Goal: Task Accomplishment & Management: Complete application form

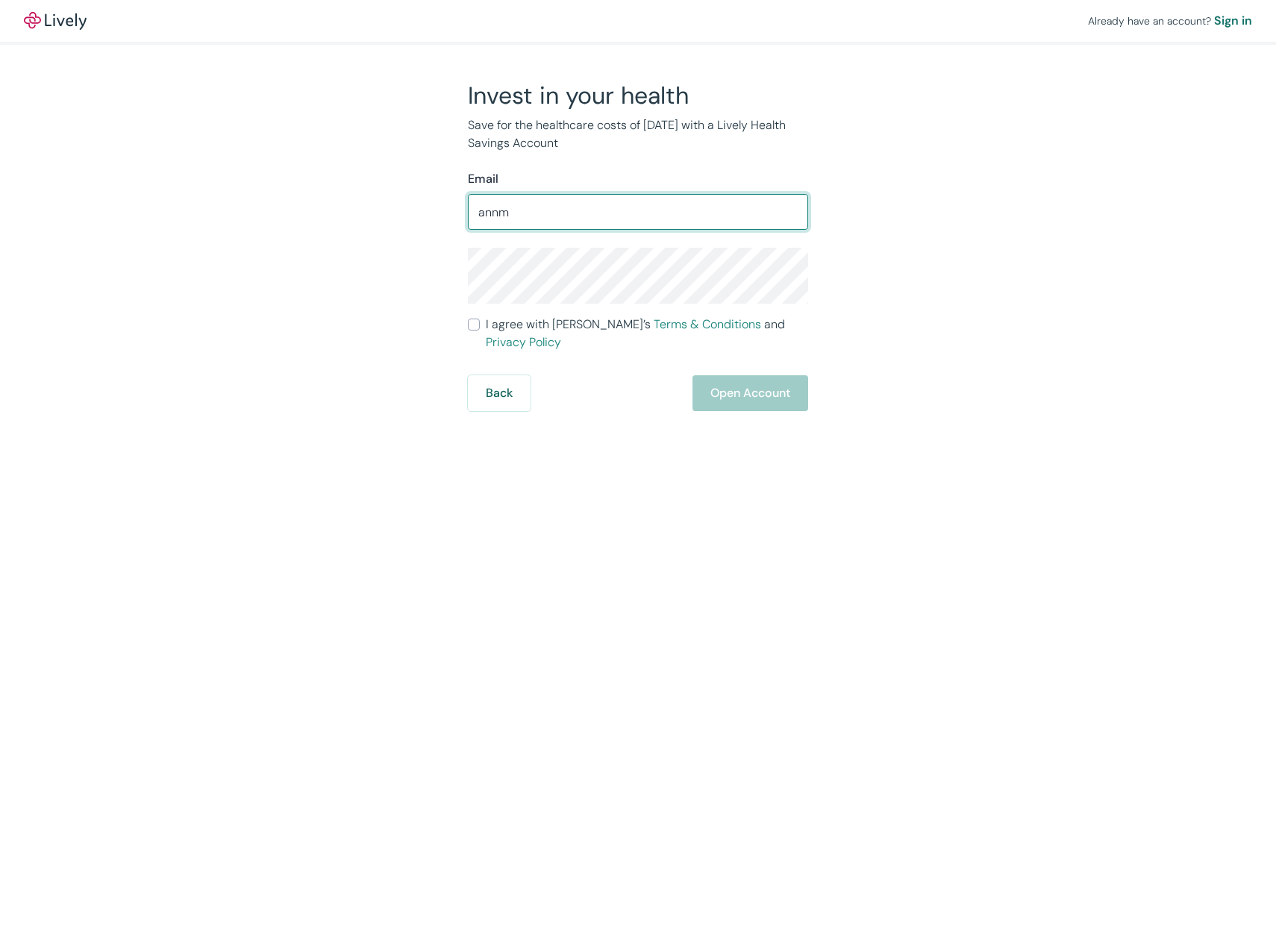
type input "[EMAIL_ADDRESS][DOMAIN_NAME]"
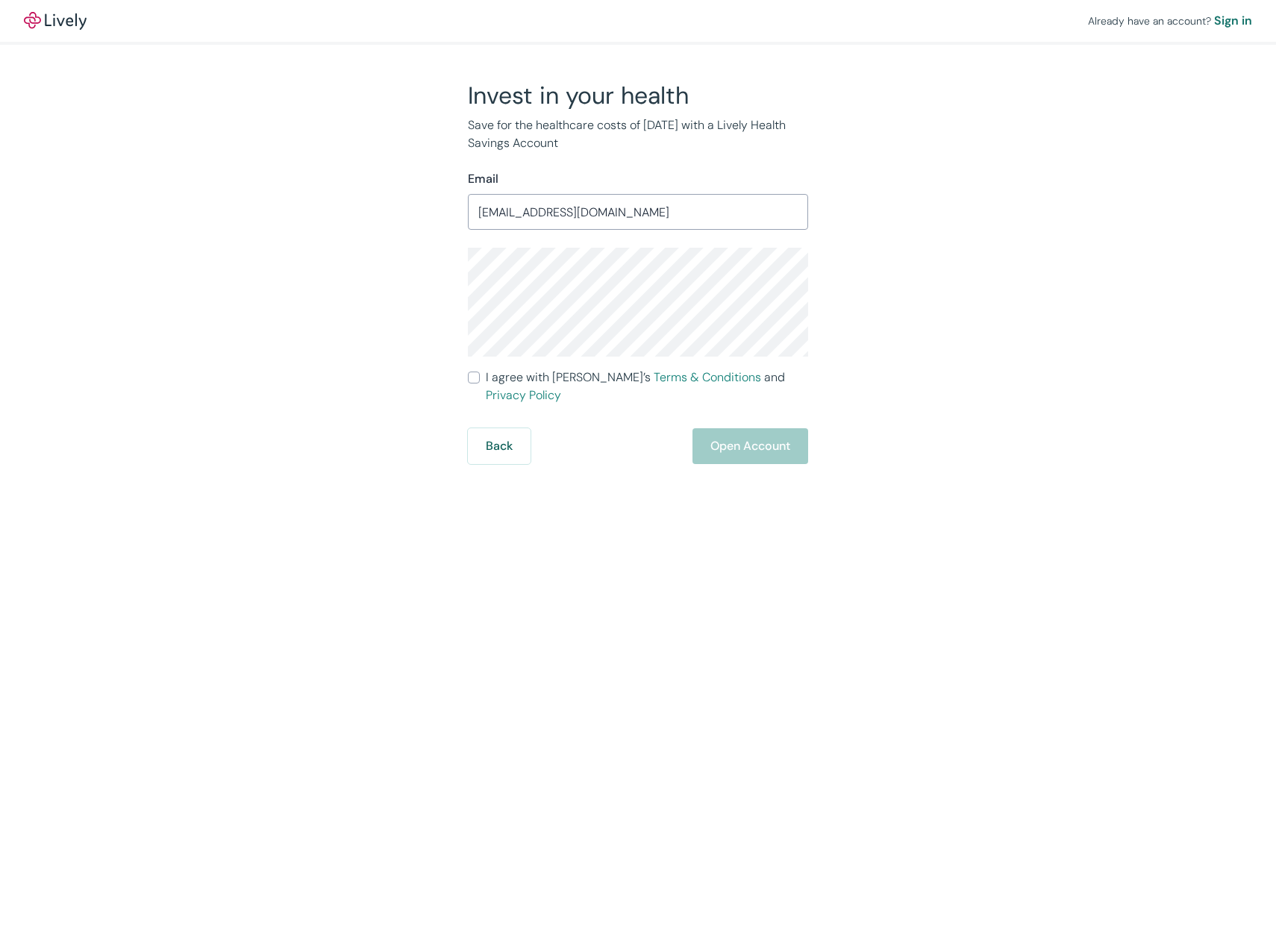
click at [482, 378] on label "I agree with Lively’s Terms & Conditions and Privacy Policy" at bounding box center [638, 386] width 340 height 36
click at [480, 378] on input "I agree with Lively’s Terms & Conditions and Privacy Policy" at bounding box center [474, 378] width 12 height 12
checkbox input "true"
click at [749, 436] on button "Open Account" at bounding box center [749, 446] width 116 height 36
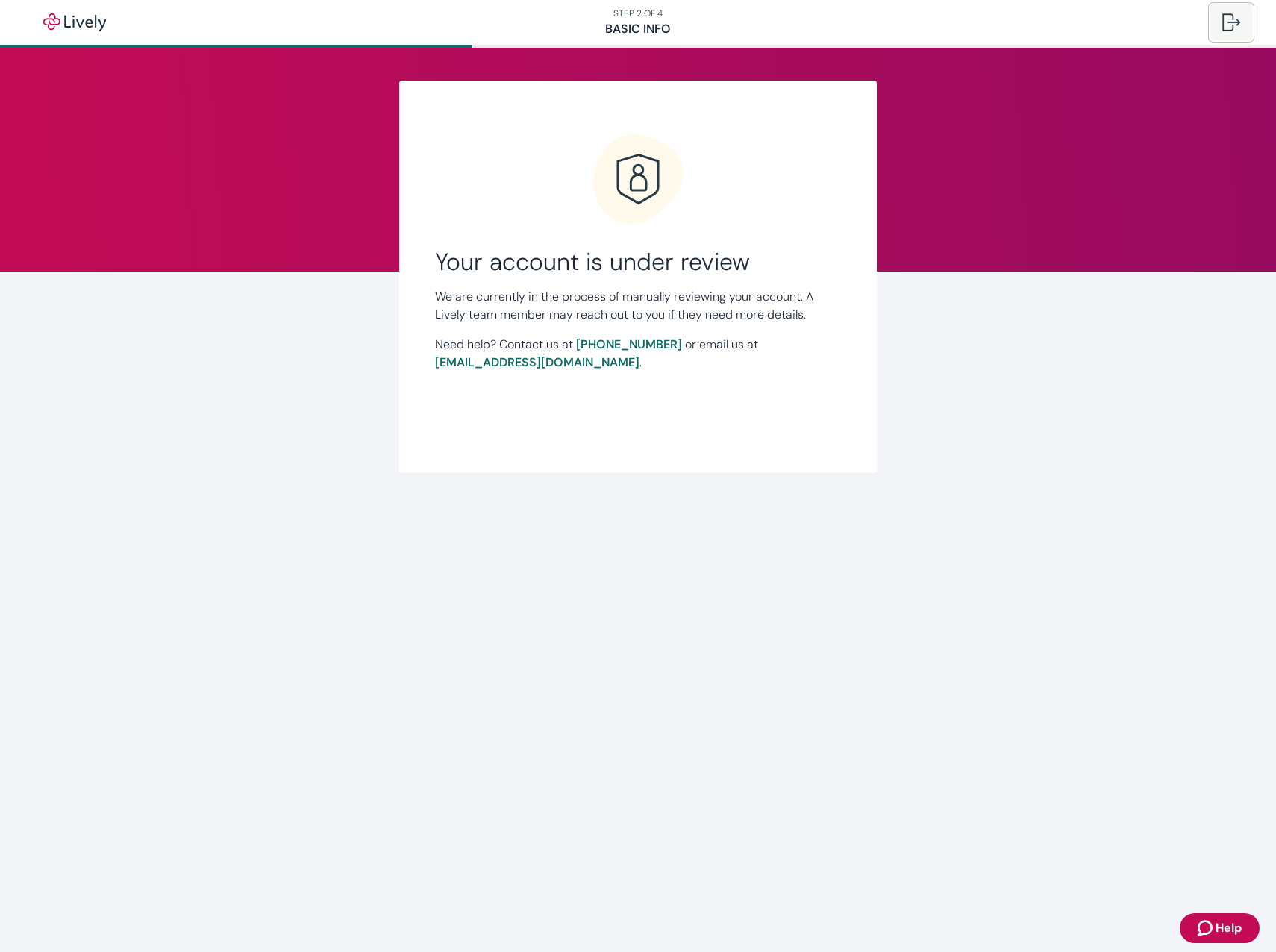
click at [1218, 18] on button at bounding box center [1231, 22] width 42 height 36
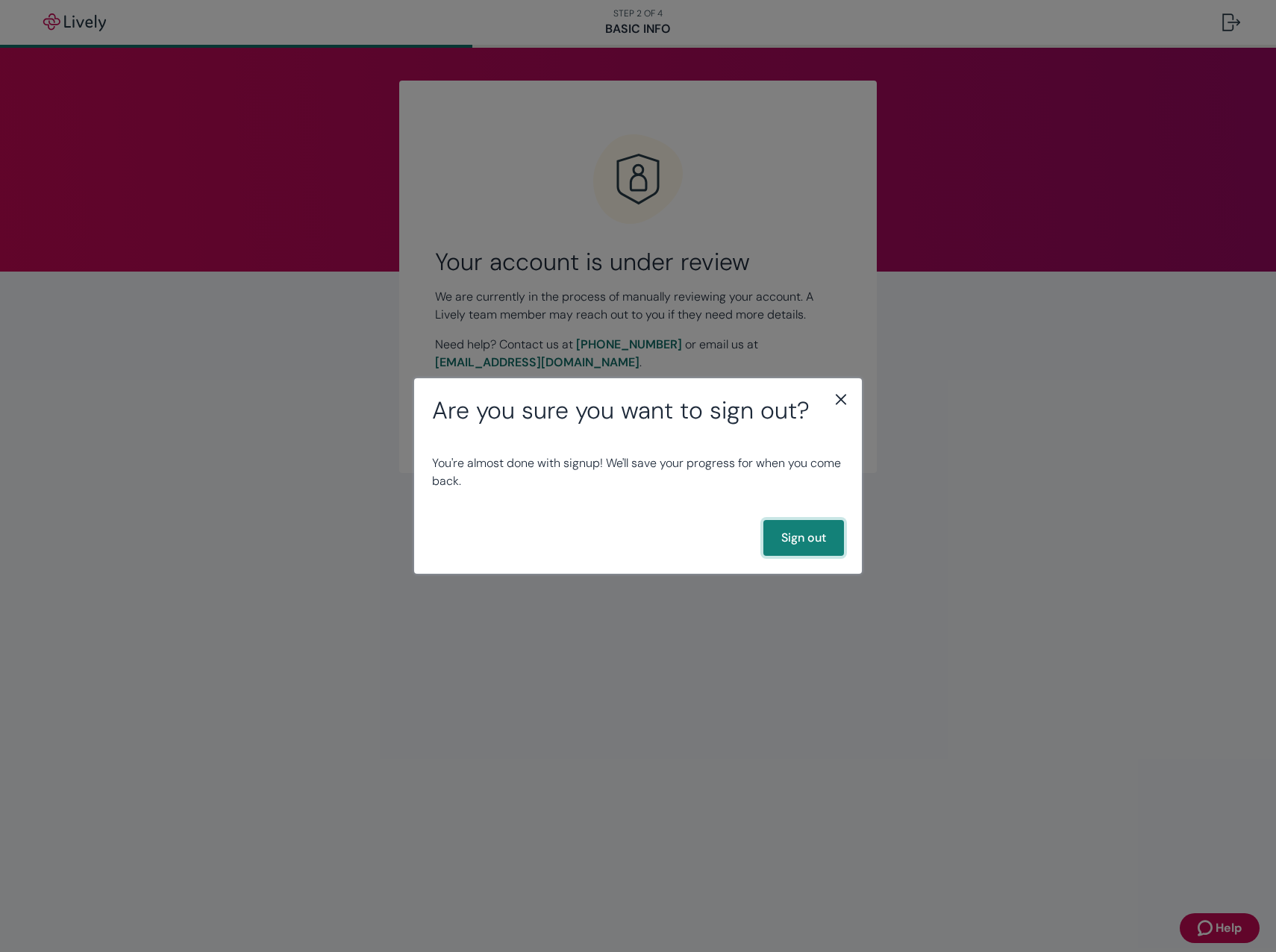
click at [781, 549] on button "Sign out" at bounding box center [803, 537] width 81 height 36
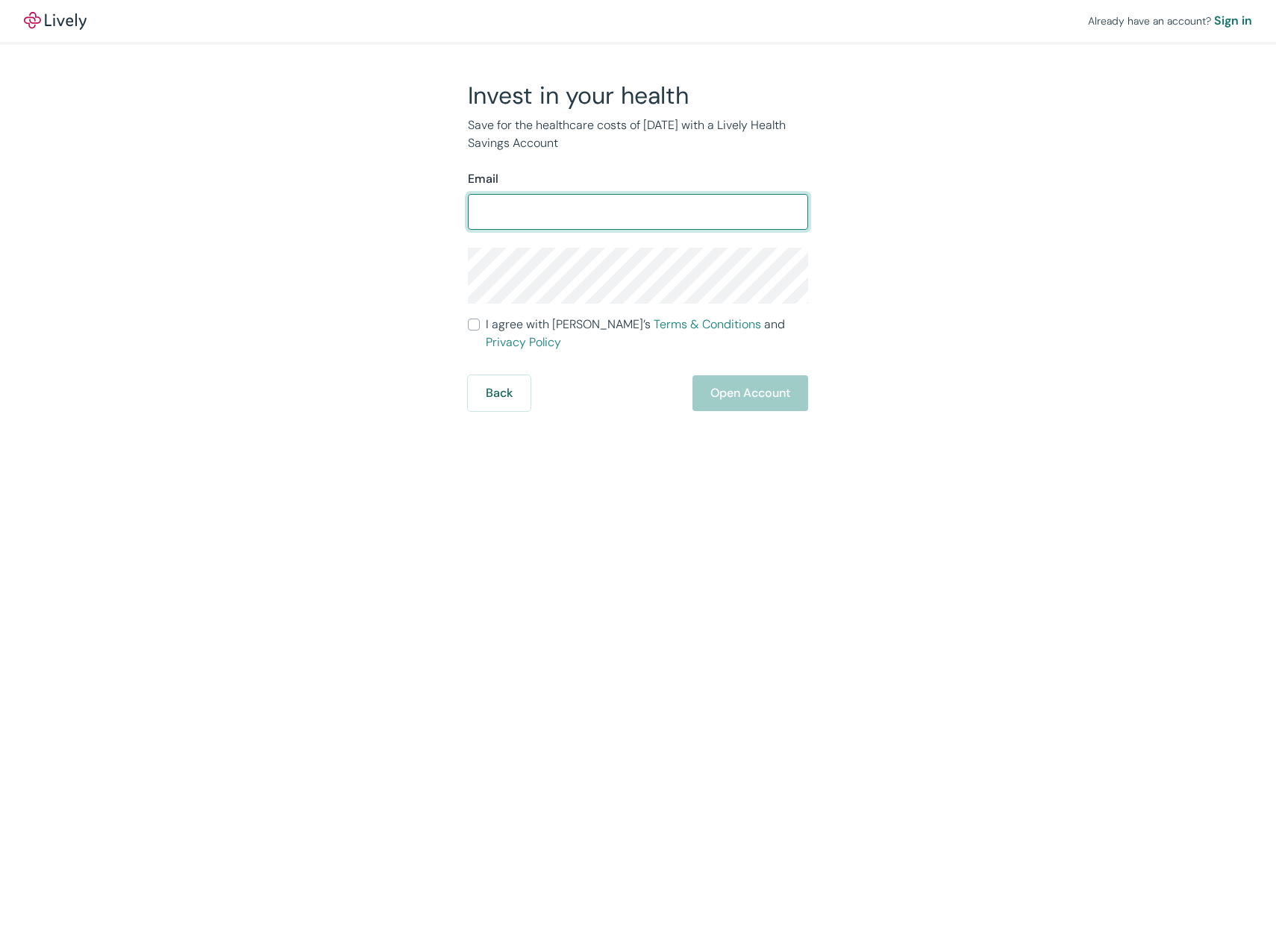
click at [536, 217] on input "Email" at bounding box center [638, 212] width 340 height 29
type input "[EMAIL_ADDRESS][DOMAIN_NAME]"
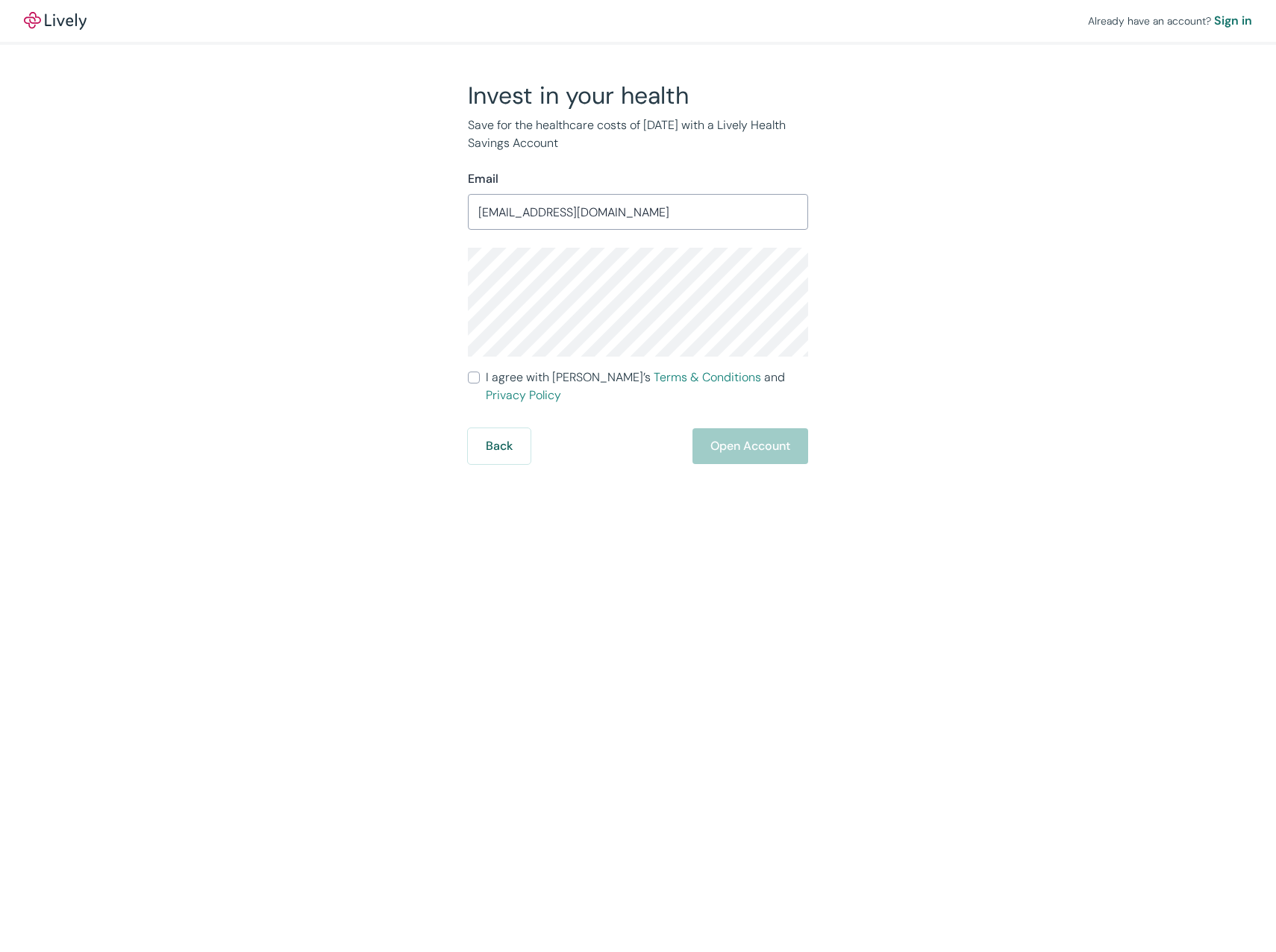
click at [474, 374] on input "I agree with Lively’s Terms & Conditions and Privacy Policy" at bounding box center [474, 378] width 12 height 12
checkbox input "true"
click at [764, 428] on button "Open Account" at bounding box center [749, 446] width 116 height 36
